Goal: Transaction & Acquisition: Purchase product/service

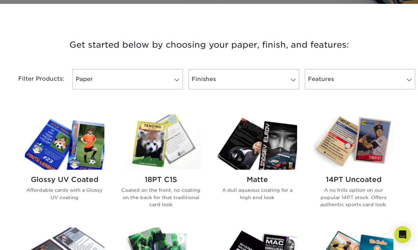
scroll to position [229, 0]
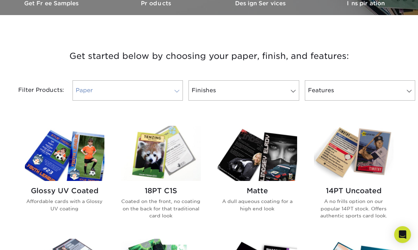
click at [148, 92] on link "Paper" at bounding box center [128, 90] width 110 height 20
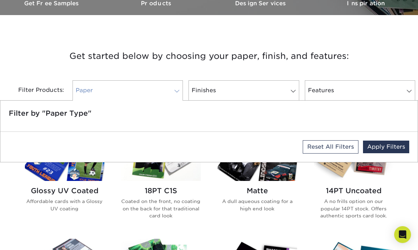
click at [150, 86] on link "Paper" at bounding box center [128, 90] width 110 height 20
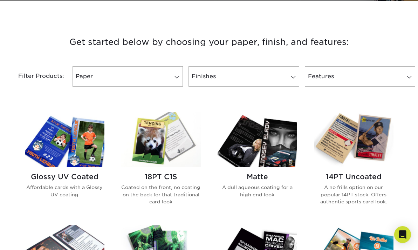
scroll to position [338, 0]
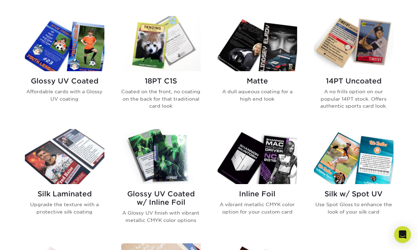
click at [55, 54] on img at bounding box center [65, 43] width 80 height 55
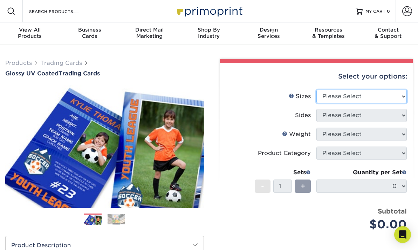
click at [372, 97] on select "Please Select 2.5" x 3.5"" at bounding box center [362, 96] width 90 height 13
select select "2.50x3.50"
click at [317, 90] on select "Please Select 2.5" x 3.5"" at bounding box center [362, 96] width 90 height 13
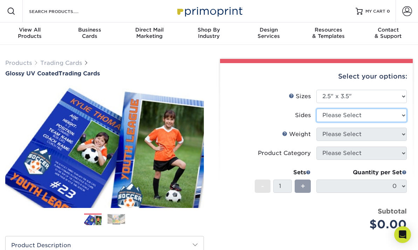
click at [352, 113] on select "Please Select Print Both Sides Print Front Only" at bounding box center [362, 115] width 90 height 13
select select "13abbda7-1d64-4f25-8bb2-c179b224825d"
click at [317, 109] on select "Please Select Print Both Sides Print Front Only" at bounding box center [362, 115] width 90 height 13
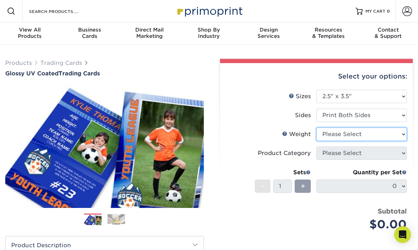
click at [346, 133] on select "Please Select 16PT 14PT 18PT C1S" at bounding box center [362, 134] width 90 height 13
select select "14PT"
click at [317, 128] on select "Please Select 16PT 14PT 18PT C1S" at bounding box center [362, 134] width 90 height 13
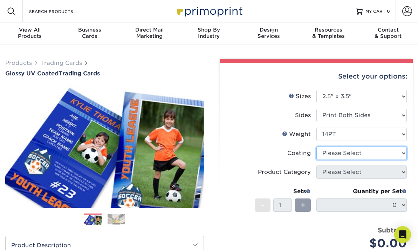
click at [337, 156] on select at bounding box center [362, 153] width 90 height 13
select select "ae367451-b2b8-45df-a344-0f05b6a12993"
click at [317, 147] on select at bounding box center [362, 153] width 90 height 13
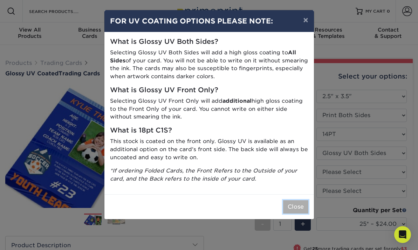
click at [290, 204] on button "Close" at bounding box center [295, 206] width 25 height 13
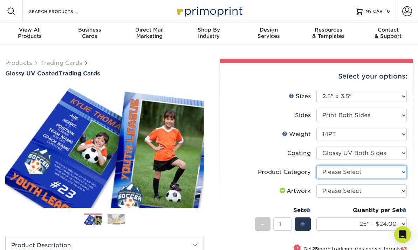
click at [344, 174] on select "Please Select Trading Cards" at bounding box center [362, 171] width 90 height 13
select select "c2f9bce9-36c2-409d-b101-c29d9d031e18"
click at [317, 165] on select "Please Select Trading Cards" at bounding box center [362, 171] width 90 height 13
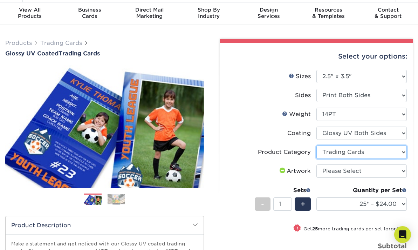
scroll to position [27, 0]
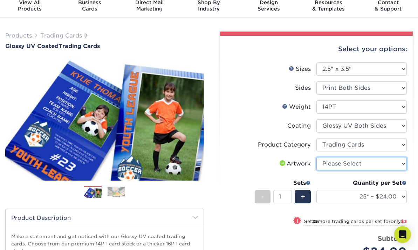
click at [333, 161] on select "Please Select I will upload files I need a design - $100" at bounding box center [362, 163] width 90 height 13
select select "upload"
click at [317, 157] on select "Please Select I will upload files I need a design - $100" at bounding box center [362, 163] width 90 height 13
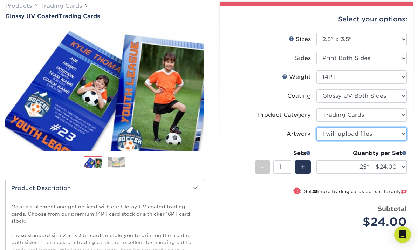
scroll to position [89, 0]
